Goal: Task Accomplishment & Management: Use online tool/utility

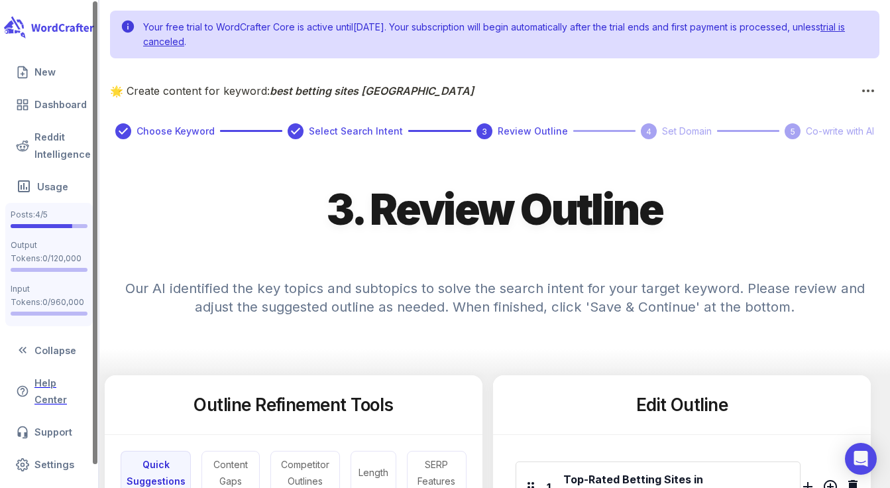
scroll to position [505, 0]
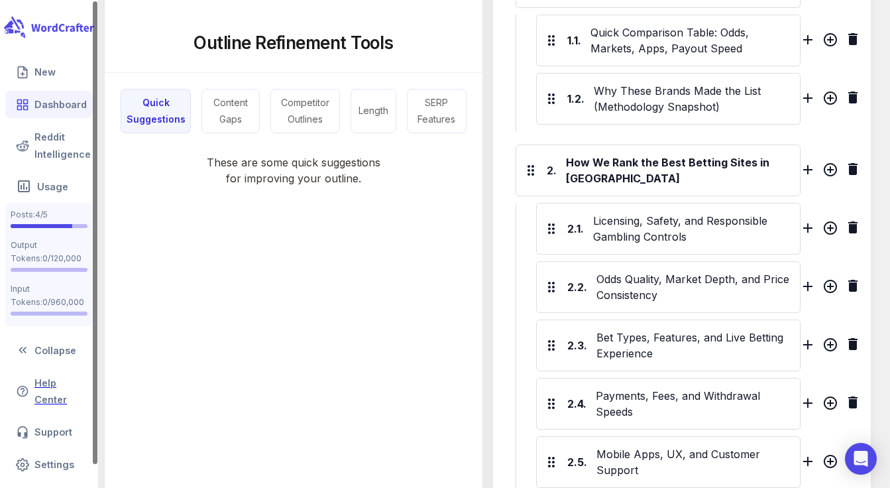
click at [42, 99] on link "Dashboard" at bounding box center [48, 104] width 87 height 27
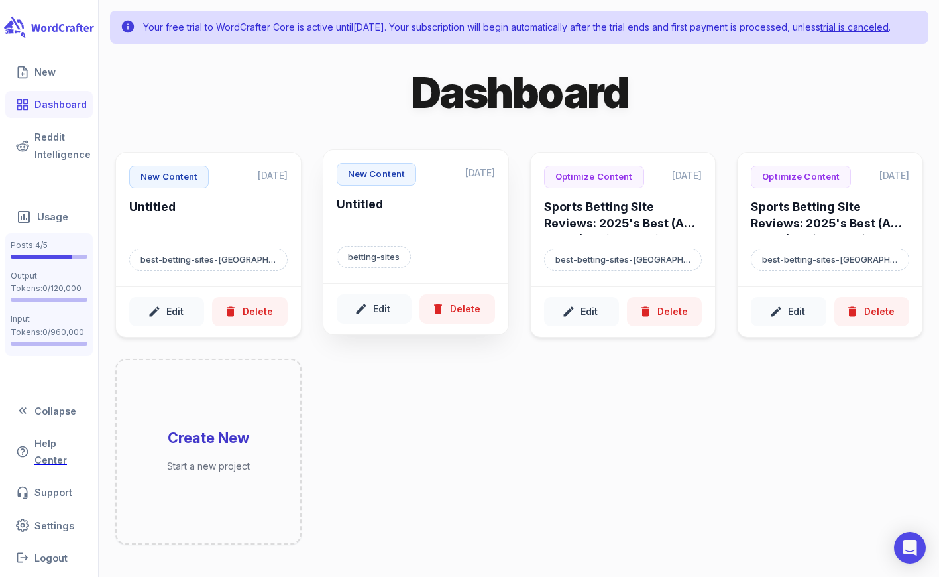
click at [396, 227] on h6 "Untitled" at bounding box center [416, 214] width 158 height 36
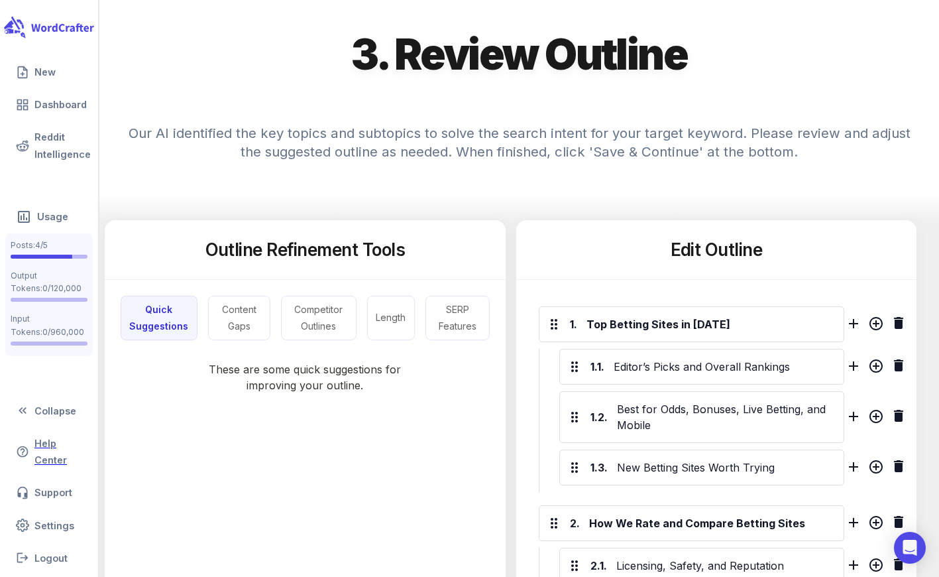
scroll to position [293, 0]
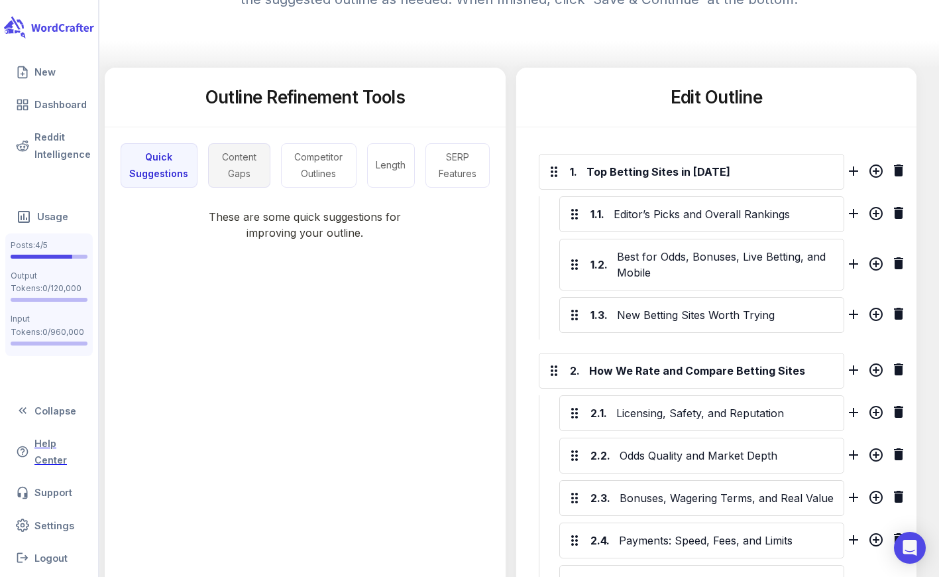
click at [245, 179] on button "Content Gaps" at bounding box center [239, 165] width 62 height 44
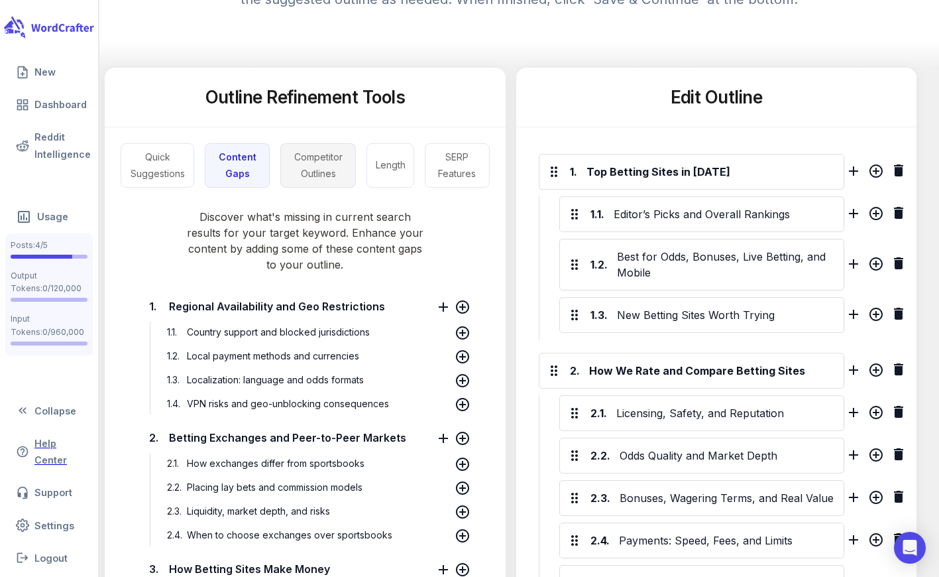
click at [329, 180] on button "Competitor Outlines" at bounding box center [318, 165] width 76 height 44
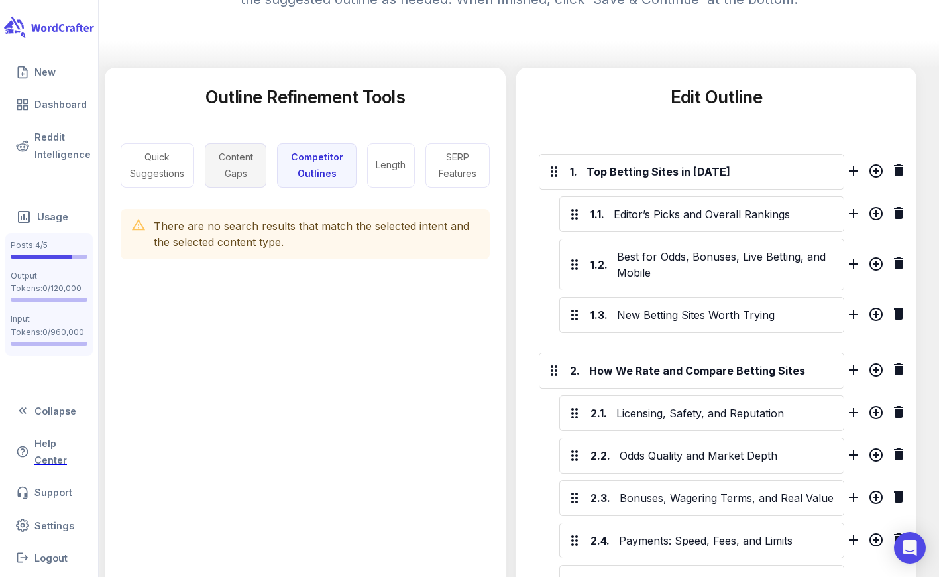
click at [214, 170] on button "Content Gaps" at bounding box center [236, 165] width 62 height 44
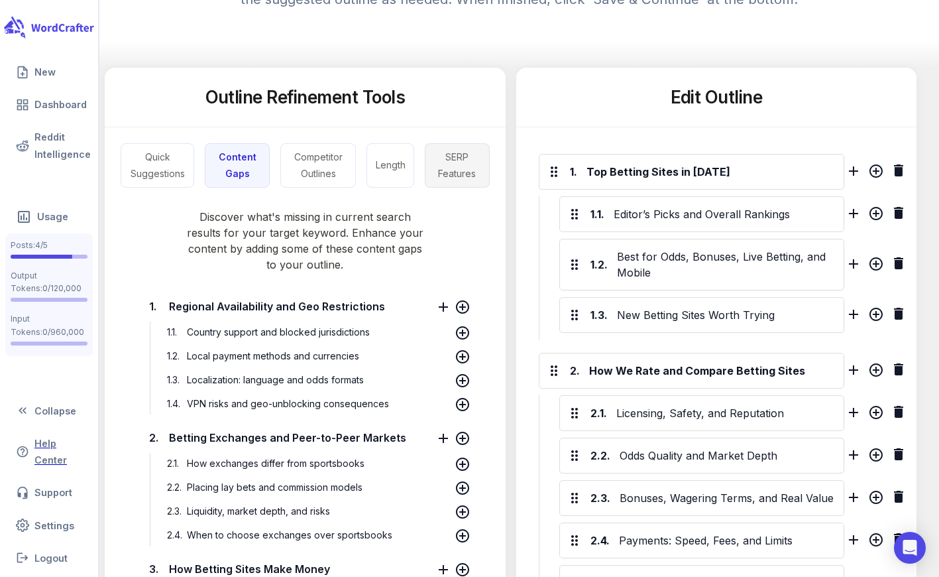
click at [466, 178] on button "SERP Features" at bounding box center [457, 165] width 64 height 44
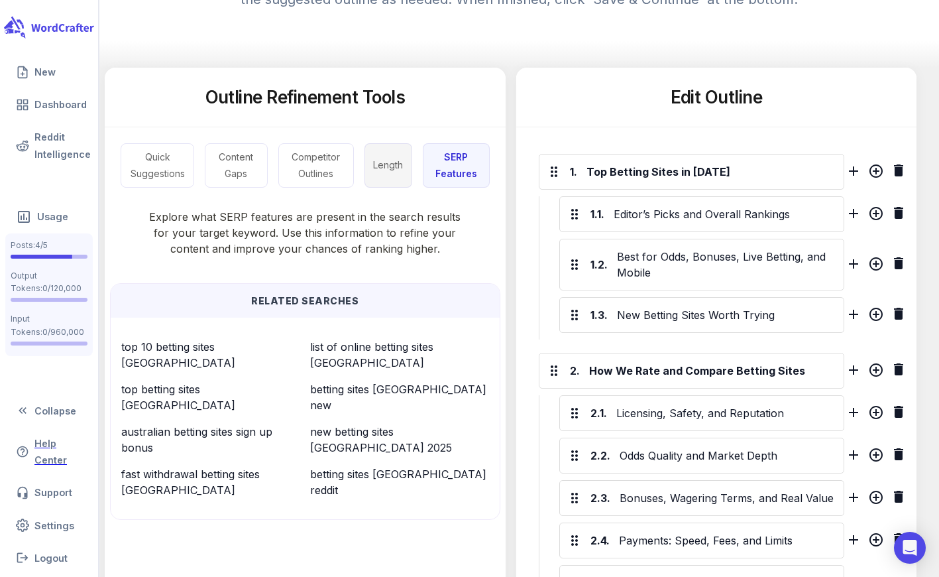
click at [395, 180] on button "Length" at bounding box center [389, 165] width 48 height 44
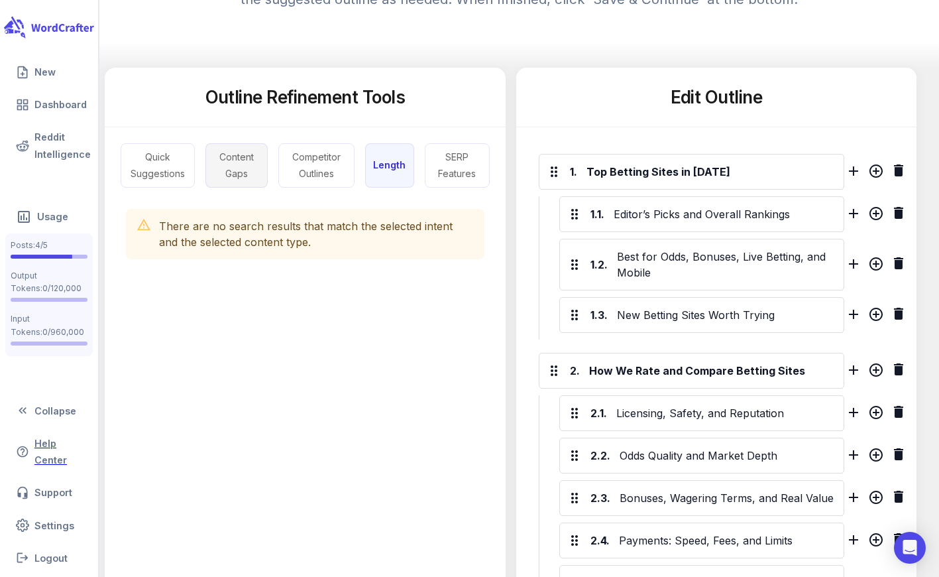
click at [241, 188] on button "Content Gaps" at bounding box center [236, 165] width 63 height 44
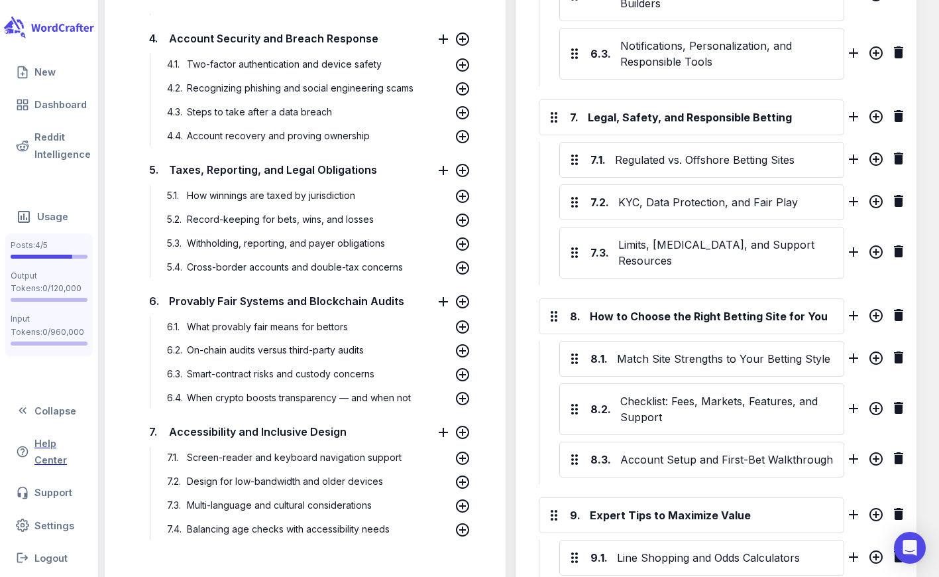
scroll to position [1850, 0]
